Goal: Task Accomplishment & Management: Use online tool/utility

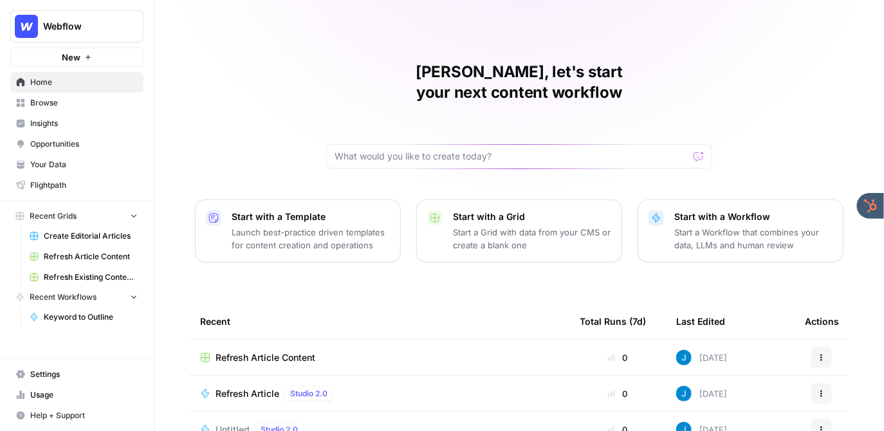
click at [299, 69] on div "Jordan, let's start your next content workflow Start with a Template Launch bes…" at bounding box center [519, 306] width 730 height 613
click at [244, 351] on span "Refresh Article Content" at bounding box center [266, 357] width 100 height 13
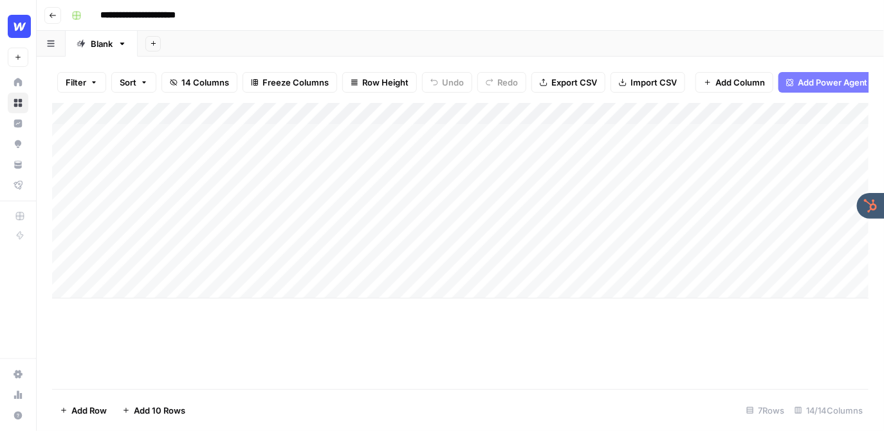
click at [48, 15] on button "Go back" at bounding box center [52, 15] width 17 height 17
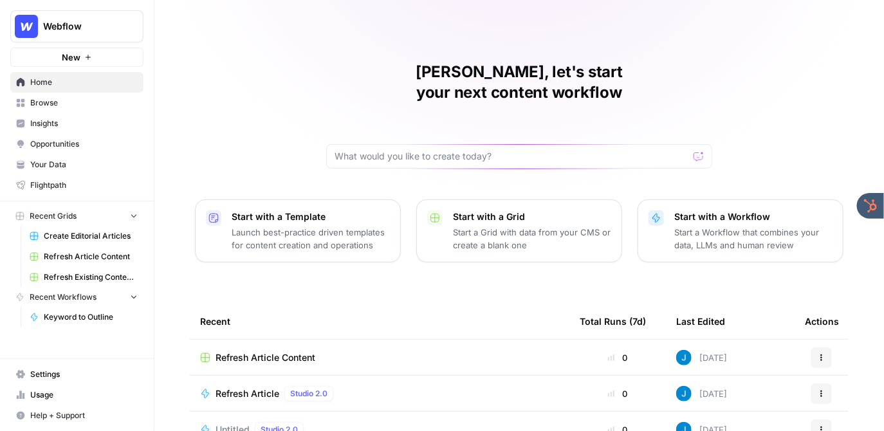
click at [71, 58] on span "New" at bounding box center [71, 57] width 19 height 13
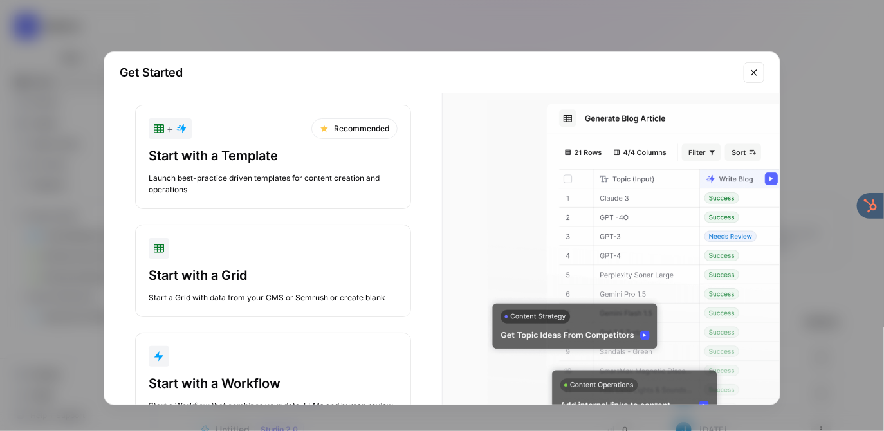
scroll to position [8, 0]
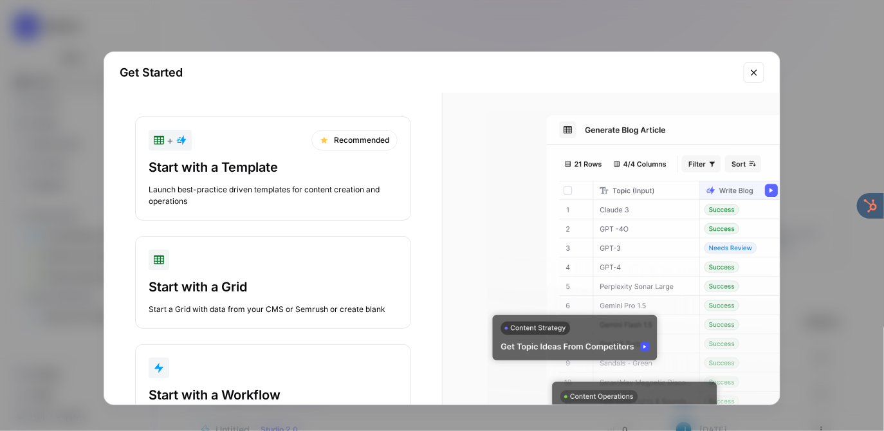
click at [248, 188] on div "Launch best-practice driven templates for content creation and operations" at bounding box center [273, 195] width 249 height 23
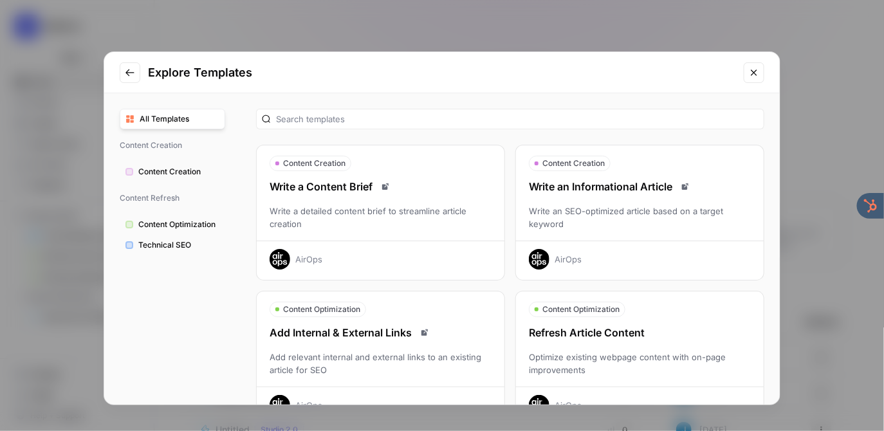
click at [586, 194] on div "Write an Informational Article Write an SEO-optimized article based on a target…" at bounding box center [640, 224] width 248 height 91
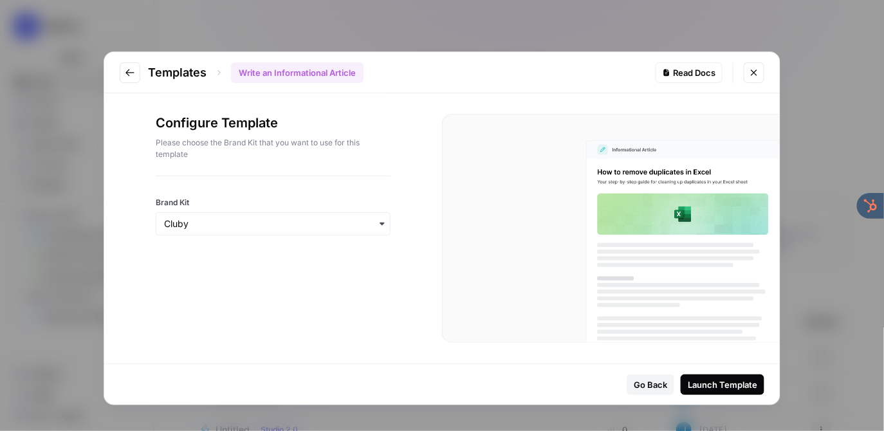
click at [300, 231] on div "button" at bounding box center [273, 223] width 235 height 23
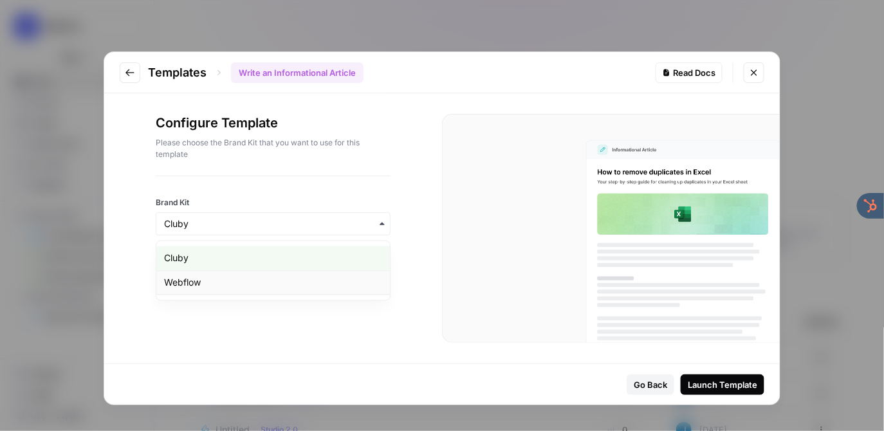
click at [255, 282] on div "Webflow" at bounding box center [273, 283] width 234 height 24
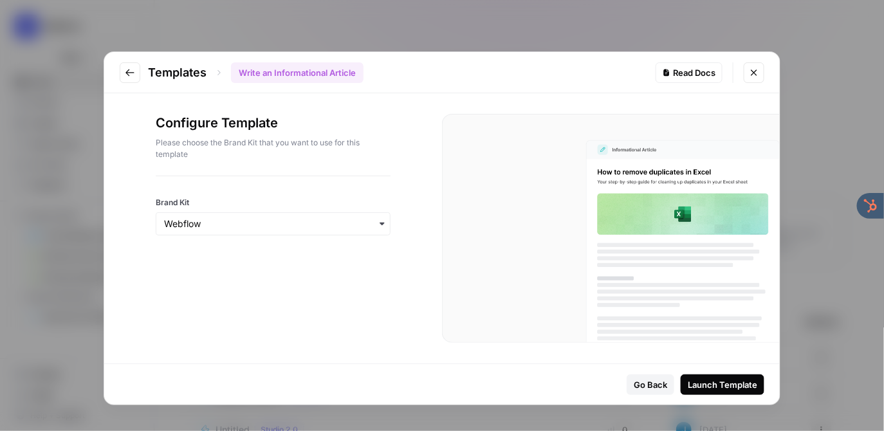
click at [714, 383] on div "Launch Template" at bounding box center [723, 384] width 70 height 13
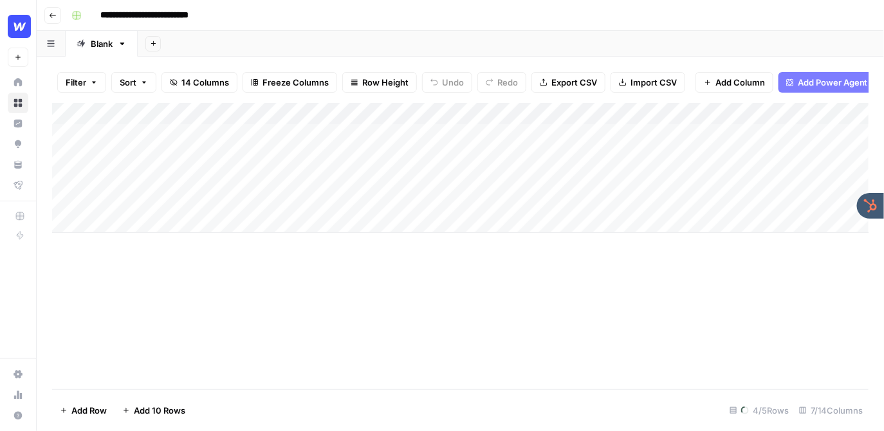
click at [274, 13] on div "**********" at bounding box center [468, 15] width 805 height 21
click at [438, 118] on div "Add Column" at bounding box center [460, 168] width 817 height 130
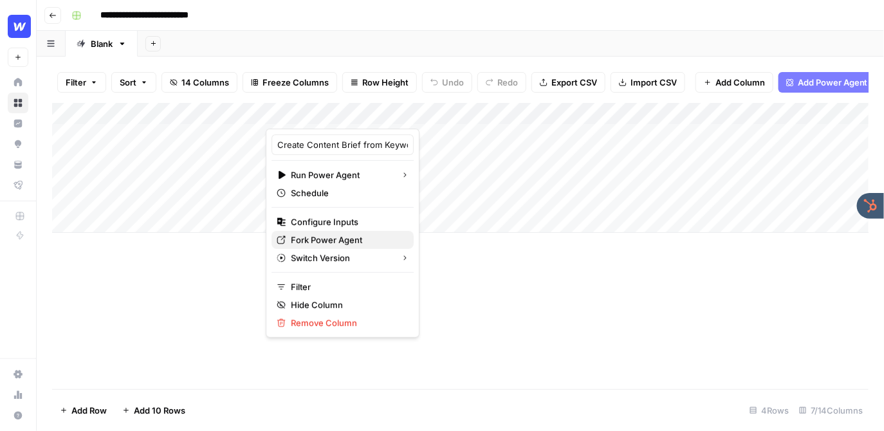
click at [330, 240] on span "Fork Power Agent" at bounding box center [347, 240] width 113 height 13
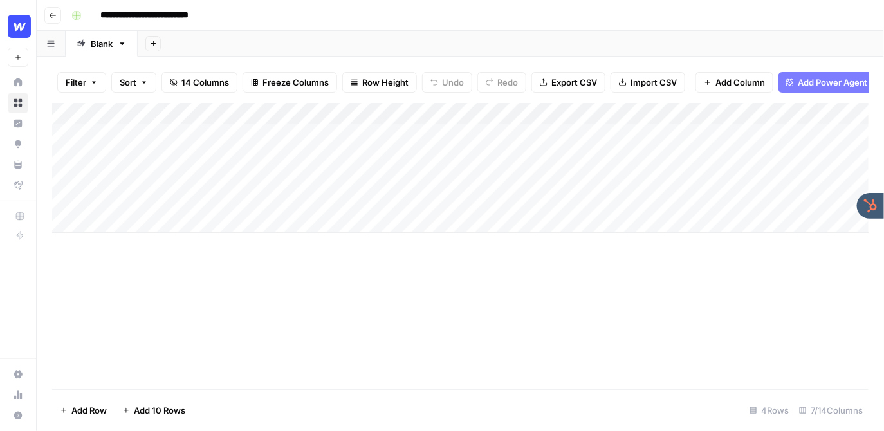
click at [367, 21] on div "**********" at bounding box center [468, 15] width 805 height 21
click at [50, 12] on icon "button" at bounding box center [53, 16] width 8 height 8
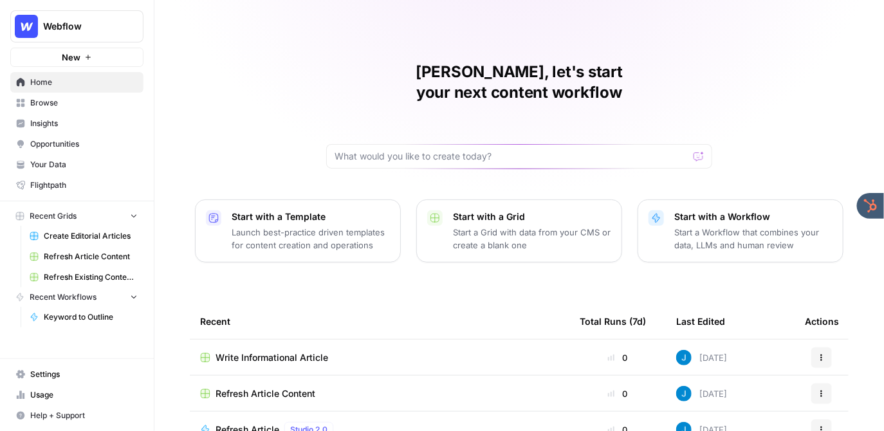
click at [66, 61] on span "New" at bounding box center [71, 57] width 19 height 13
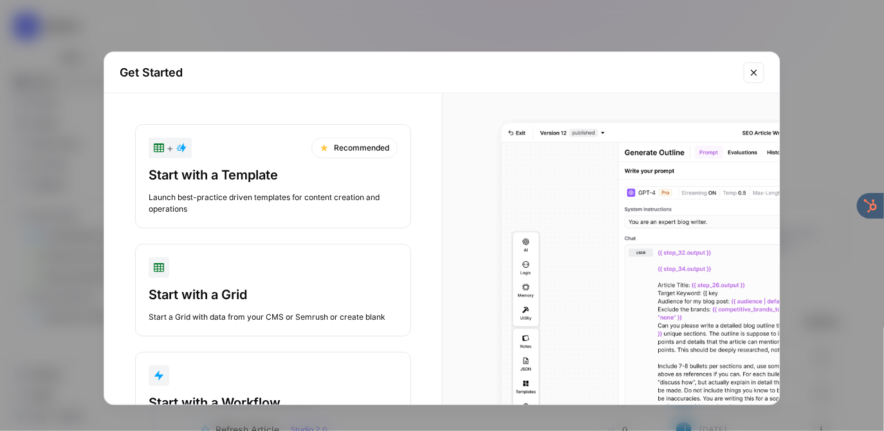
click at [225, 376] on div "button" at bounding box center [273, 376] width 249 height 21
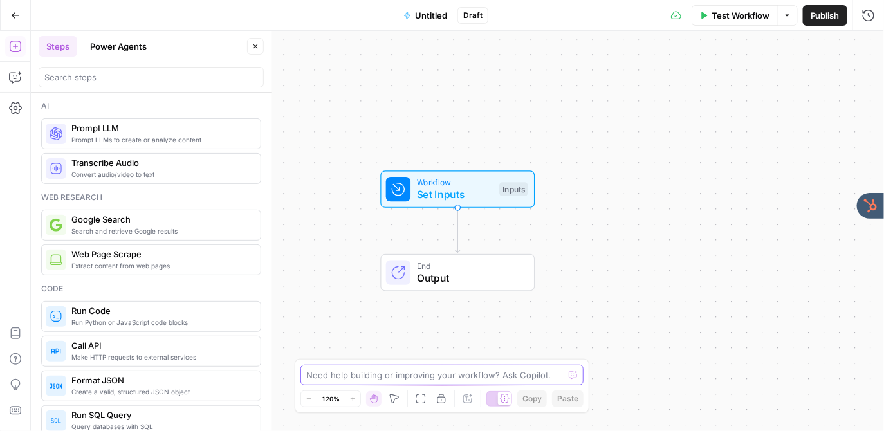
click at [398, 376] on textarea at bounding box center [434, 375] width 257 height 13
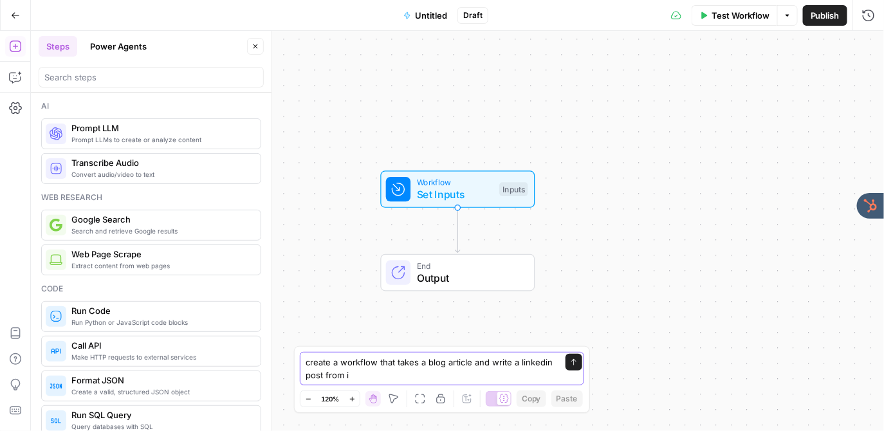
type textarea "create a workflow that takes a blog article and write a linkedin post from it"
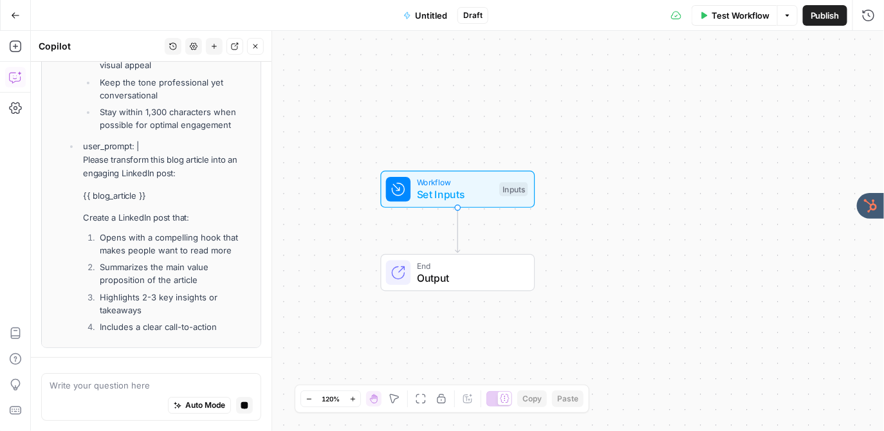
scroll to position [1269, 0]
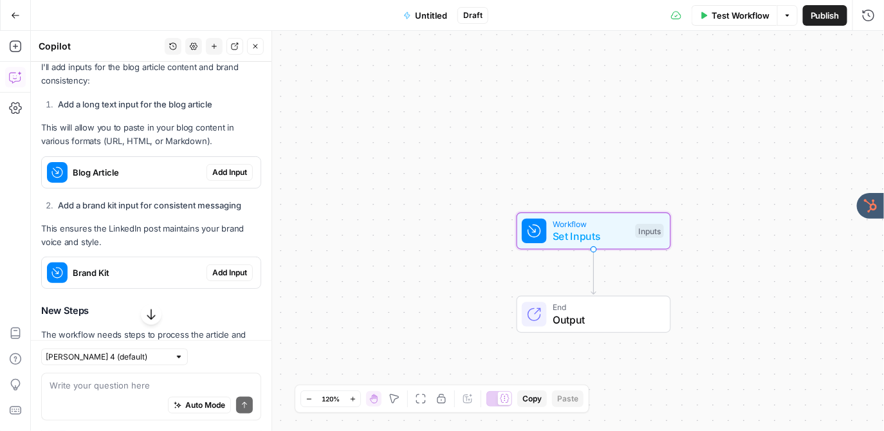
click at [228, 174] on span "Add Input" at bounding box center [229, 173] width 35 height 12
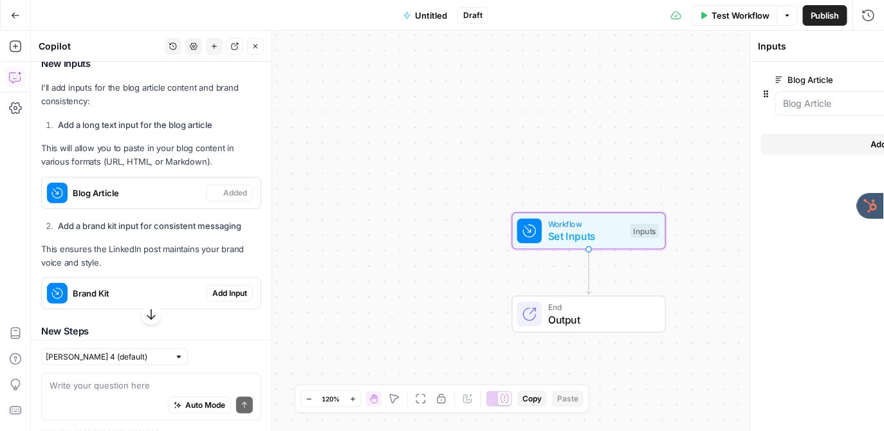
scroll to position [357, 0]
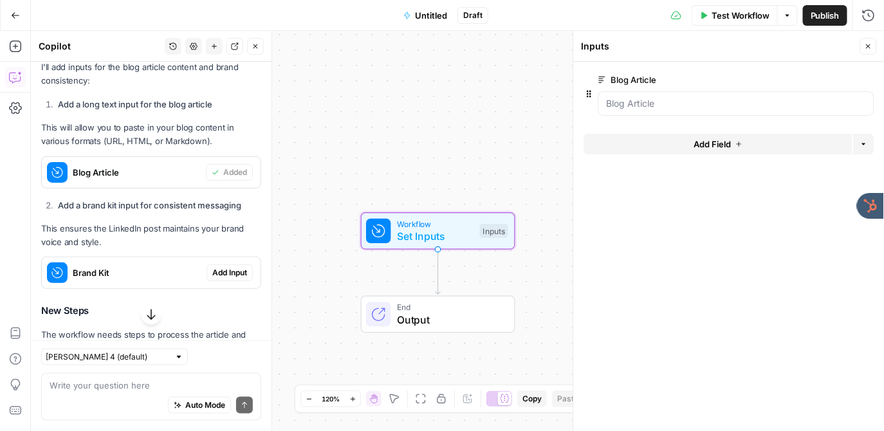
click at [225, 275] on span "Add Input" at bounding box center [229, 273] width 35 height 12
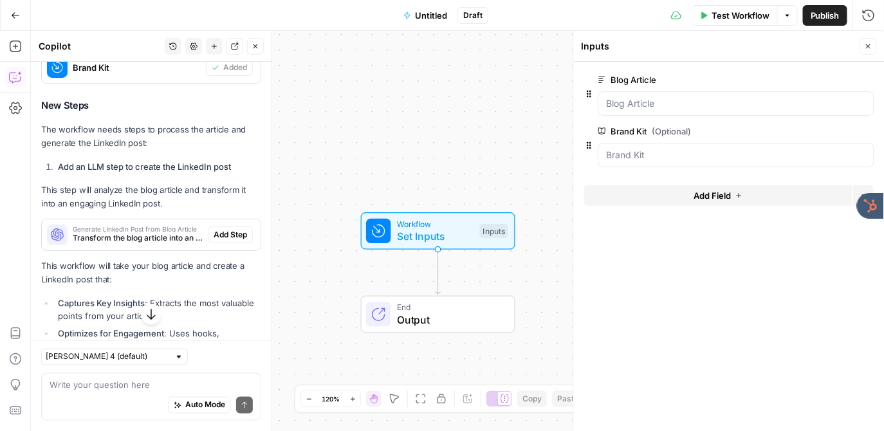
scroll to position [569, 0]
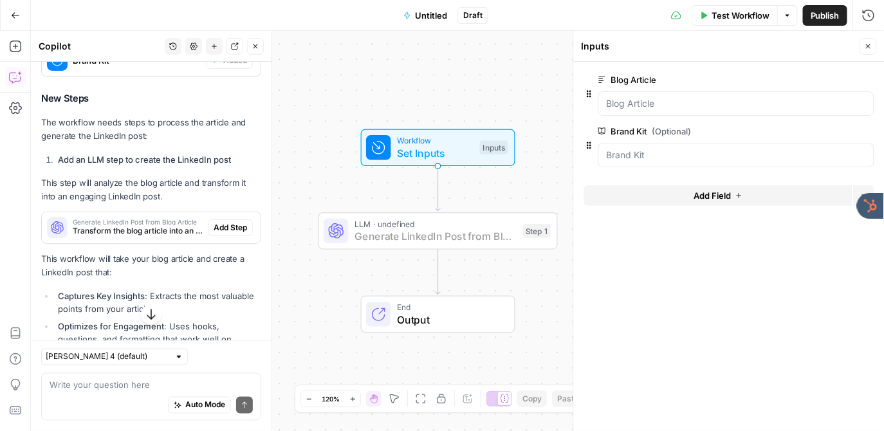
click at [233, 225] on span "Add Step" at bounding box center [230, 228] width 33 height 12
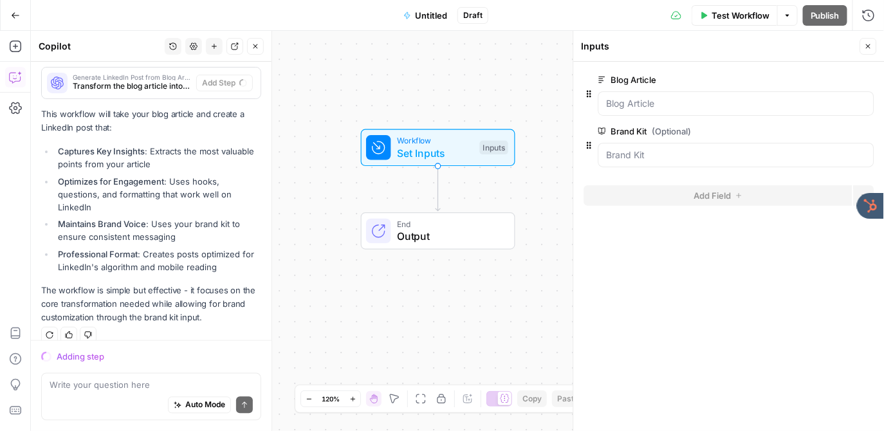
scroll to position [694, 0]
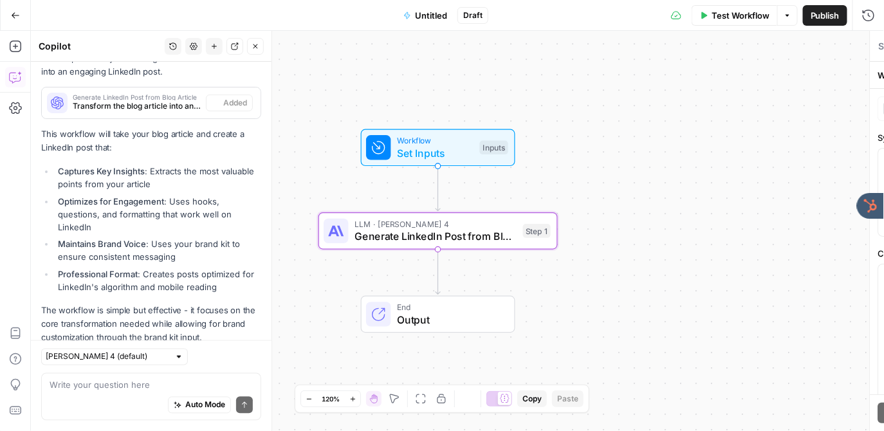
type textarea "Generate LinkedIn Post from Blog Article"
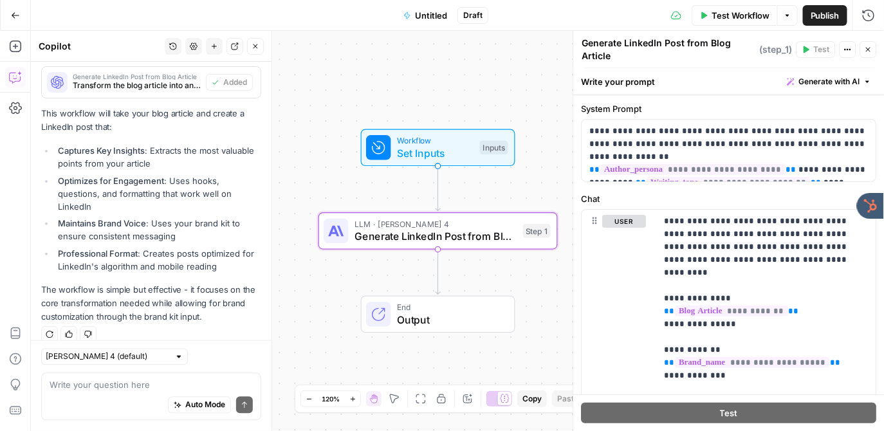
scroll to position [39, 0]
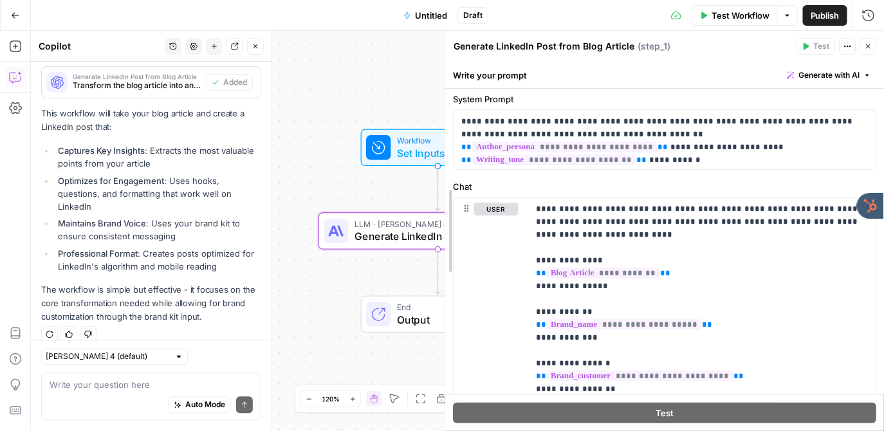
drag, startPoint x: 574, startPoint y: 201, endPoint x: 445, endPoint y: 200, distance: 129.4
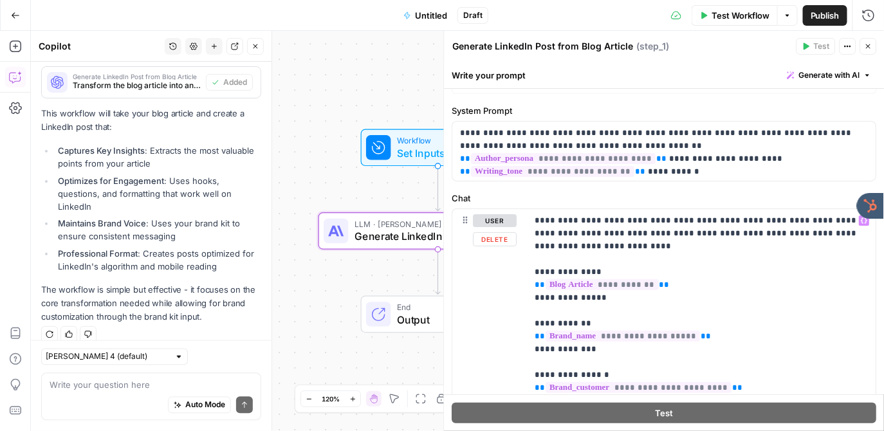
scroll to position [0, 0]
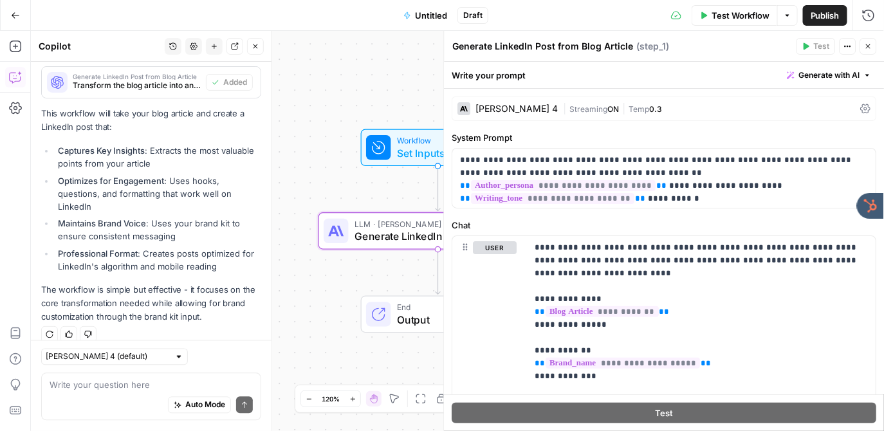
click at [867, 45] on icon "button" at bounding box center [869, 46] width 8 height 8
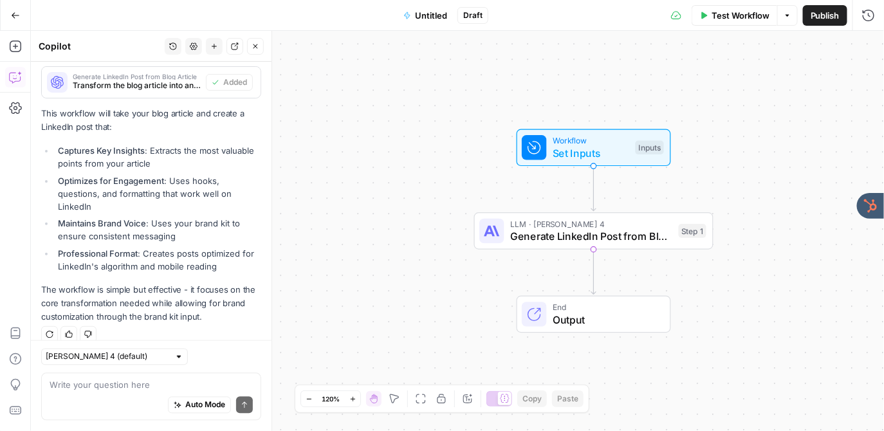
click at [15, 17] on icon "button" at bounding box center [15, 15] width 9 height 9
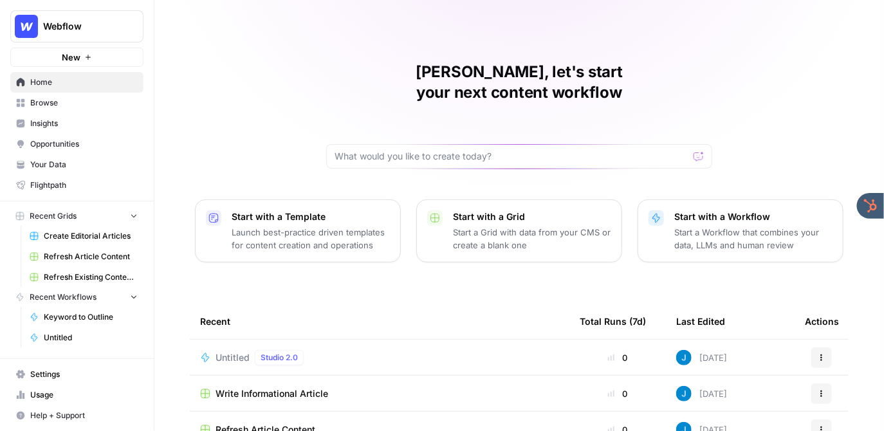
click at [80, 232] on span "Create Editorial Articles" at bounding box center [91, 236] width 94 height 12
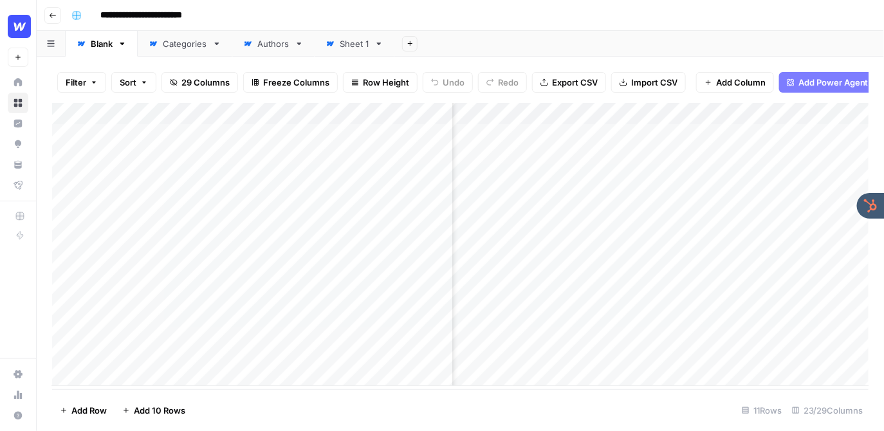
scroll to position [0, 1153]
click at [530, 7] on div "**********" at bounding box center [468, 15] width 805 height 21
click at [618, 11] on div "**********" at bounding box center [468, 15] width 805 height 21
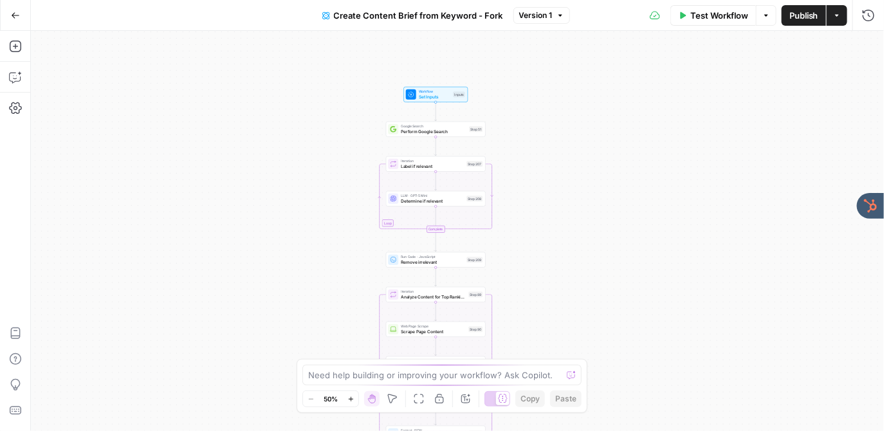
click at [366, 118] on div "Workflow Set Inputs Inputs Google Search Perform Google Search Step 51 Loop Ite…" at bounding box center [457, 231] width 853 height 400
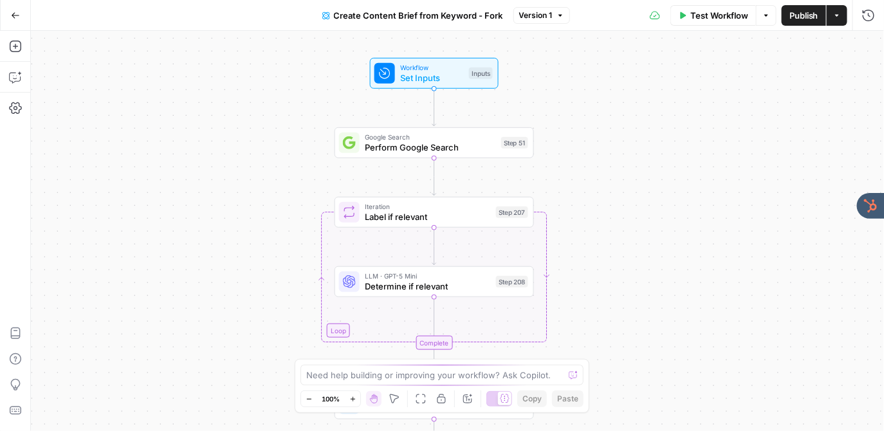
drag, startPoint x: 366, startPoint y: 118, endPoint x: 294, endPoint y: 118, distance: 72.1
click at [294, 118] on div "Workflow Set Inputs Inputs Google Search Perform Google Search Step 51 Loop Ite…" at bounding box center [457, 231] width 853 height 400
